Goal: Task Accomplishment & Management: Complete application form

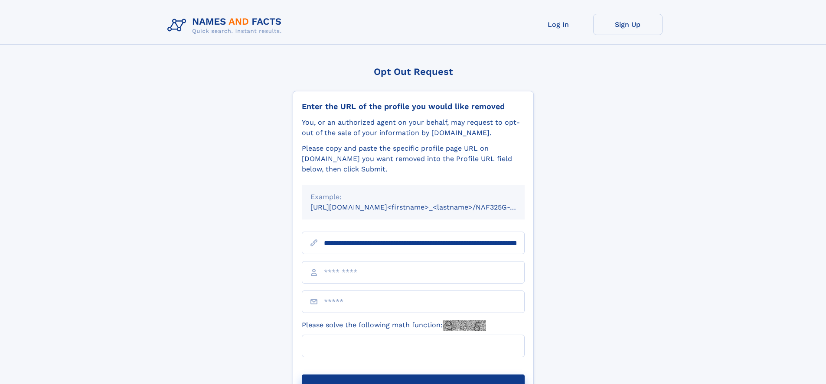
scroll to position [0, 89]
type input "**********"
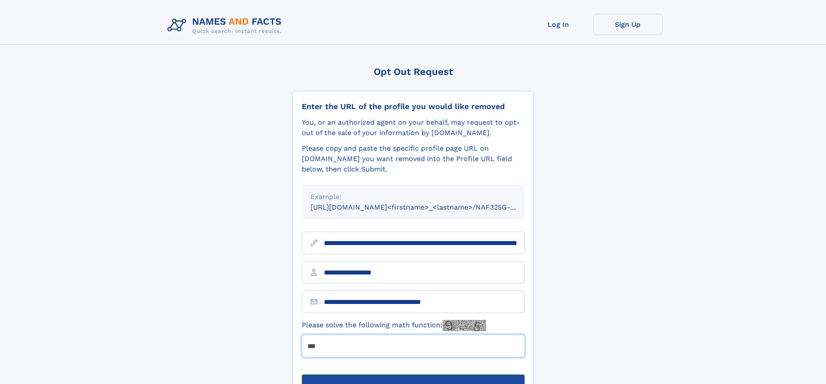
type input "***"
click at [413, 375] on button "Submit Opt Out Request" at bounding box center [413, 389] width 223 height 28
